Goal: Information Seeking & Learning: Find specific fact

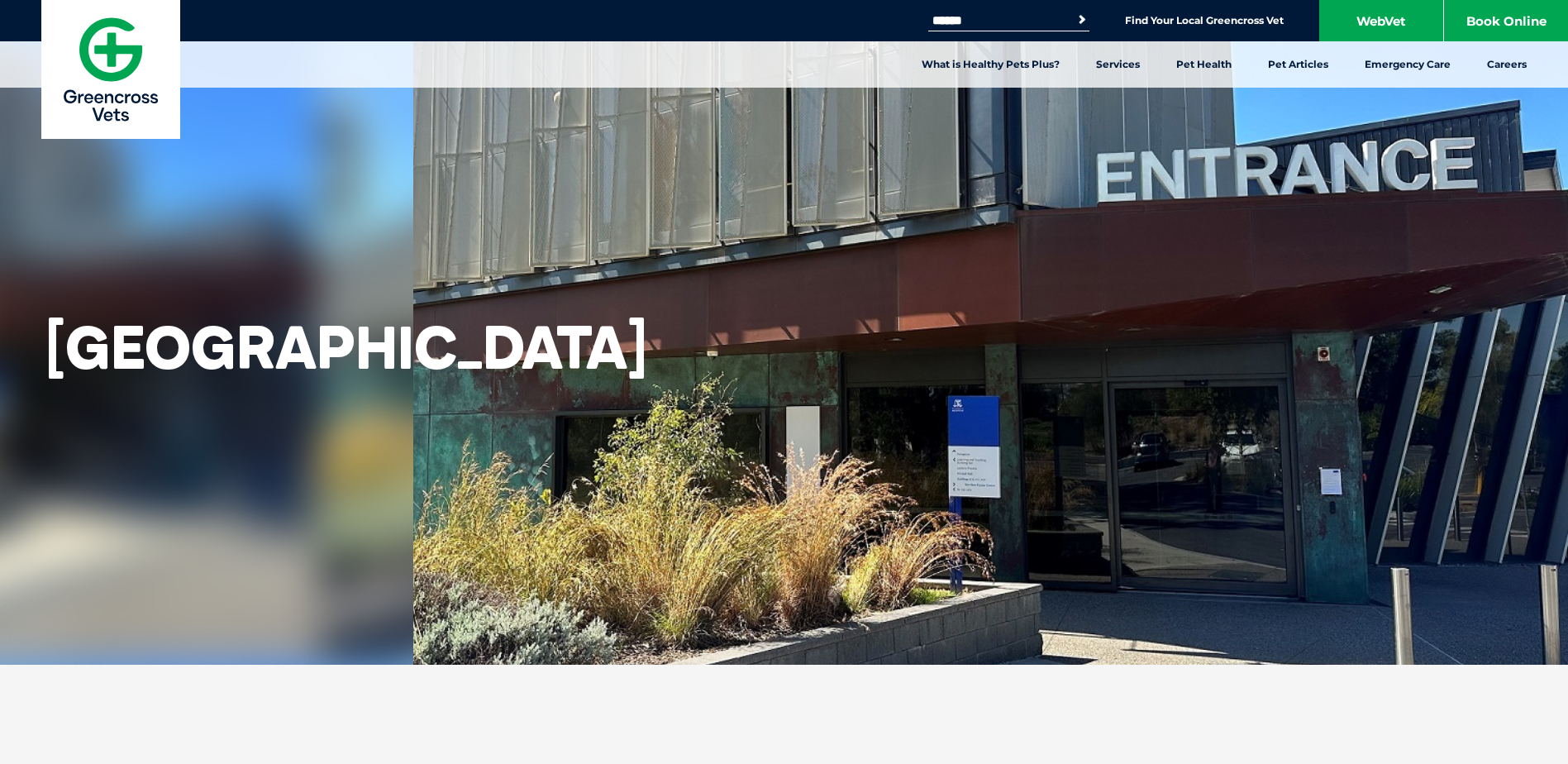
click at [1008, 26] on input "Search for:" at bounding box center [998, 20] width 140 height 13
type input "****"
click at [1074, 11] on button "Search" at bounding box center [1082, 19] width 17 height 17
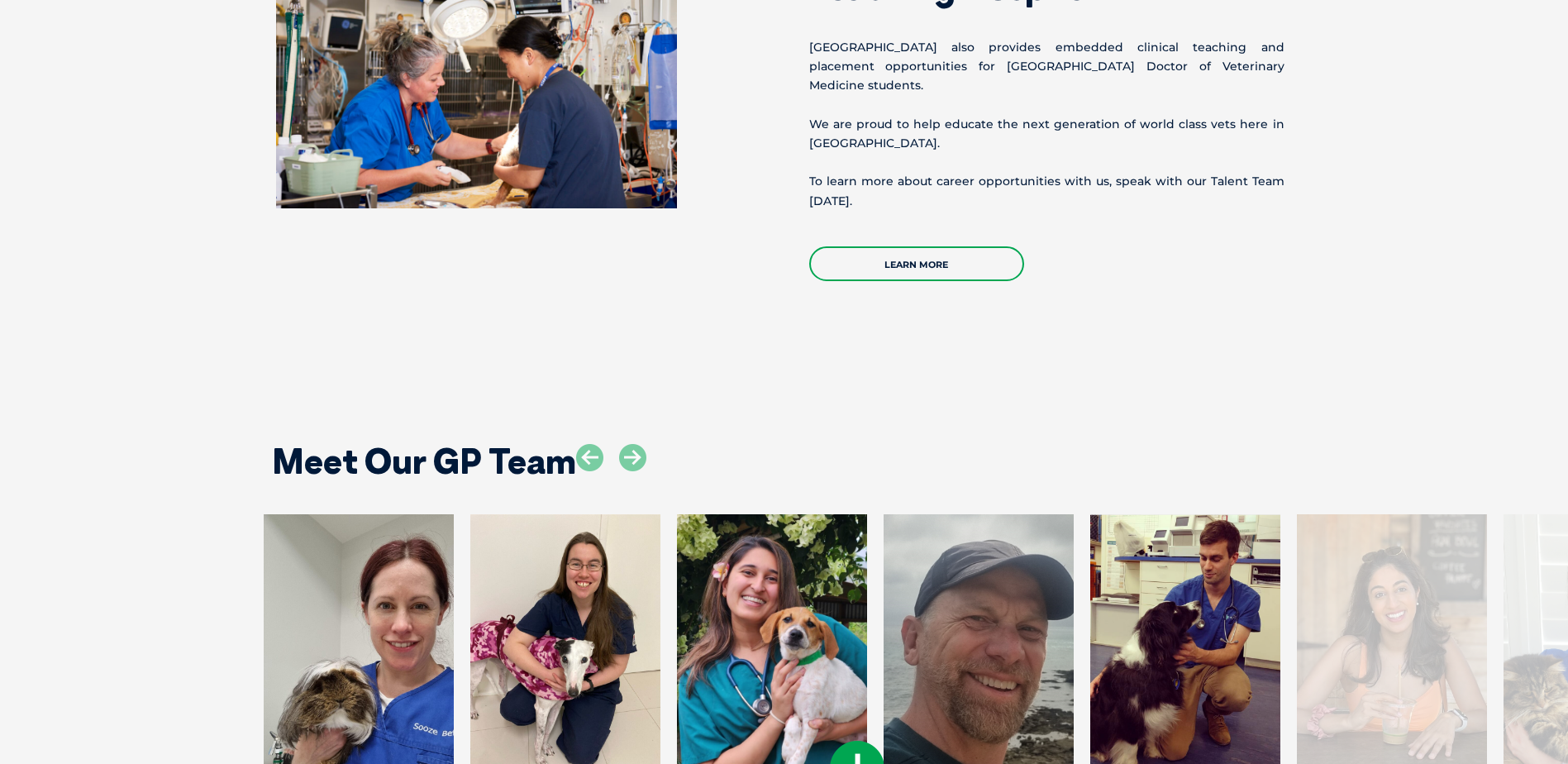
scroll to position [3554, 0]
